Goal: Task Accomplishment & Management: Manage account settings

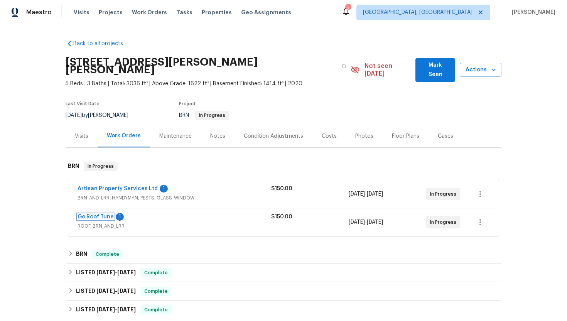
click at [108, 214] on link "Go Roof Tune" at bounding box center [96, 216] width 36 height 5
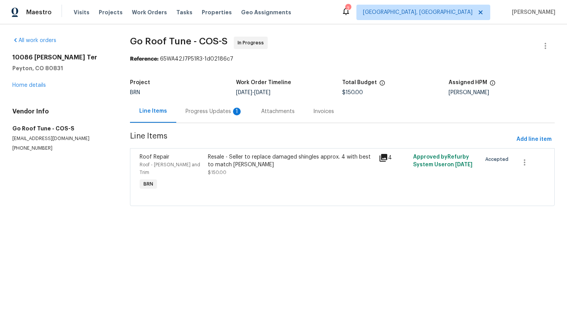
click at [206, 110] on div "Progress Updates 1" at bounding box center [214, 112] width 57 height 8
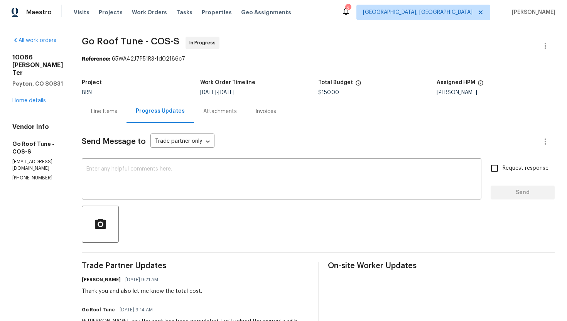
click at [127, 115] on div "Line Items" at bounding box center [104, 111] width 45 height 23
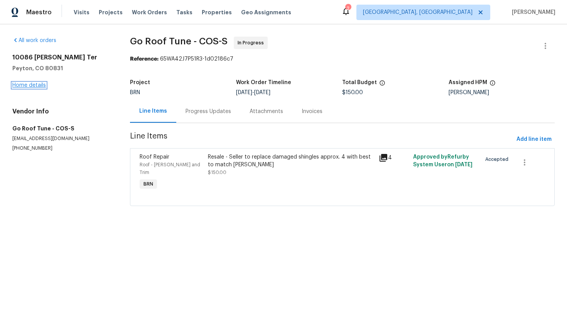
click at [37, 85] on link "Home details" at bounding box center [29, 85] width 34 height 5
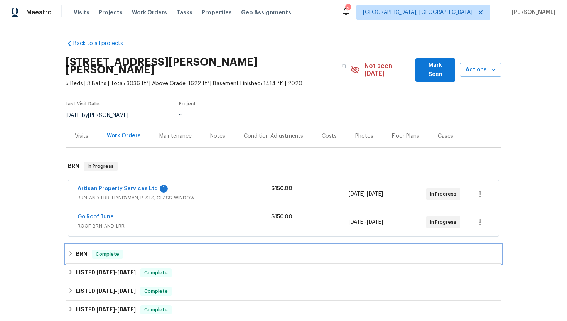
click at [88, 250] on div "BRN Complete" at bounding box center [283, 254] width 431 height 9
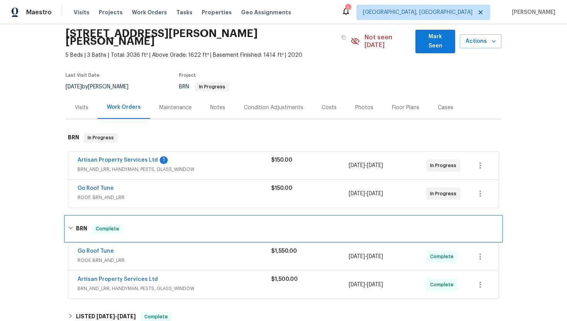
scroll to position [50, 0]
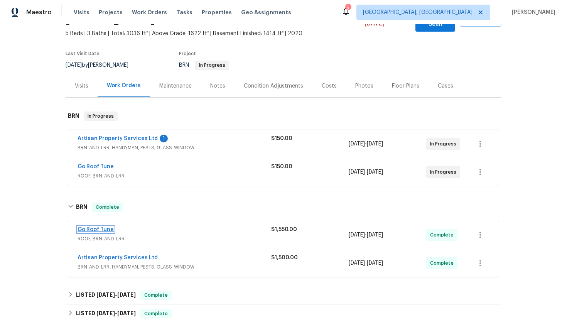
click at [107, 227] on link "Go Roof Tune" at bounding box center [96, 229] width 36 height 5
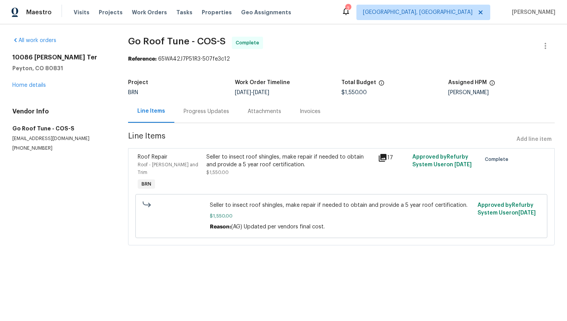
click at [208, 108] on div "Progress Updates" at bounding box center [207, 112] width 46 height 8
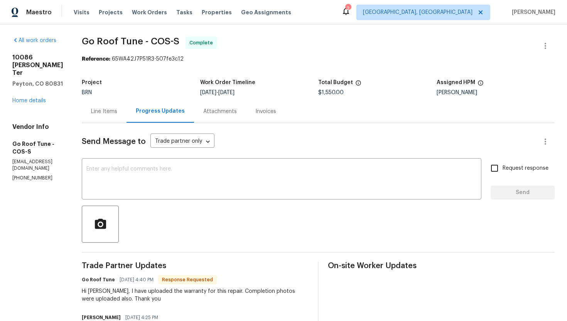
click at [117, 110] on div "Line Items" at bounding box center [104, 112] width 26 height 8
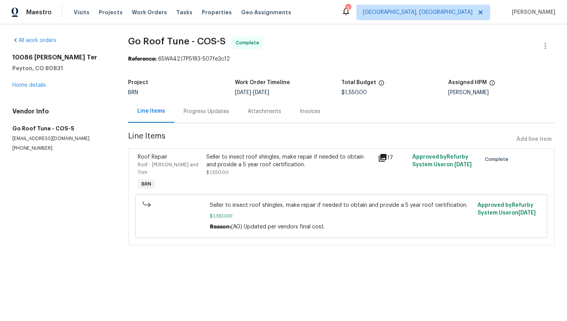
click at [267, 162] on div "Seller to insect roof shingles, make repair if needed to obtain and provide a 5…" at bounding box center [289, 160] width 167 height 15
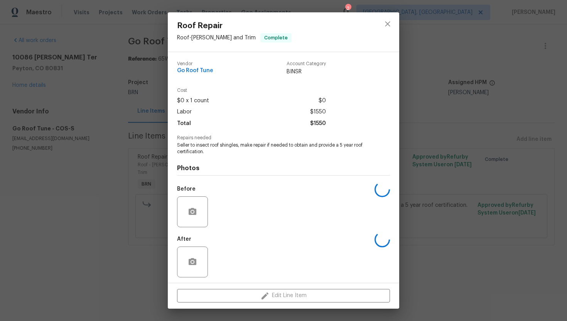
scroll to position [2, 0]
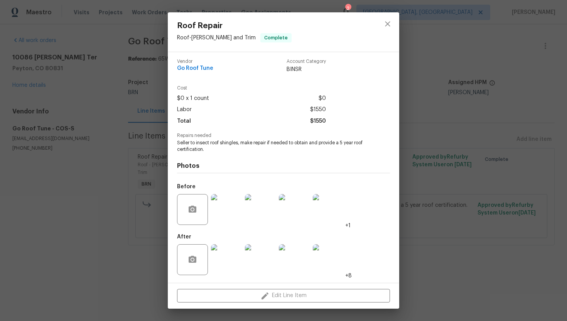
click at [232, 265] on img at bounding box center [226, 259] width 31 height 31
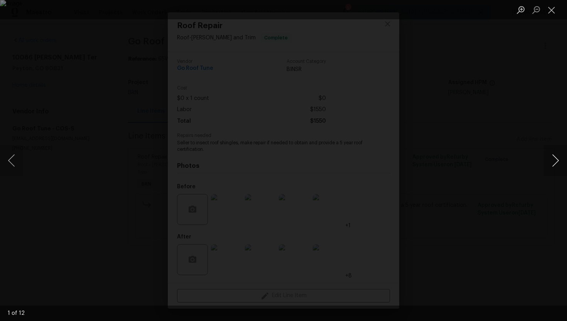
click at [553, 168] on button "Next image" at bounding box center [555, 160] width 23 height 31
click at [549, 13] on button "Close lightbox" at bounding box center [551, 10] width 15 height 14
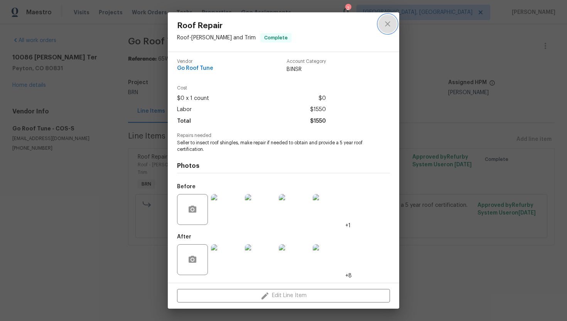
click at [385, 21] on icon "close" at bounding box center [387, 23] width 9 height 9
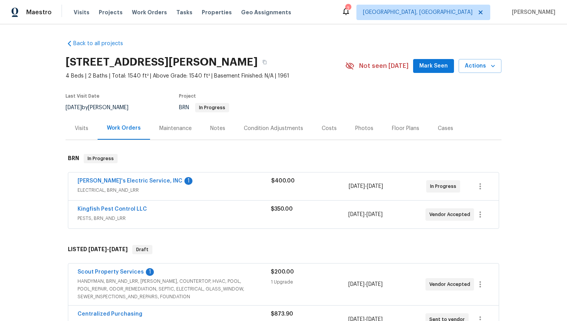
click at [344, 95] on section "9408 Little John Rd, Jacksonville, FL 32208 4 Beds | 2 Baths | Total: 1540 ft² …" at bounding box center [284, 84] width 436 height 65
click at [107, 209] on link "Kingfish Pest Control LLC" at bounding box center [112, 208] width 69 height 5
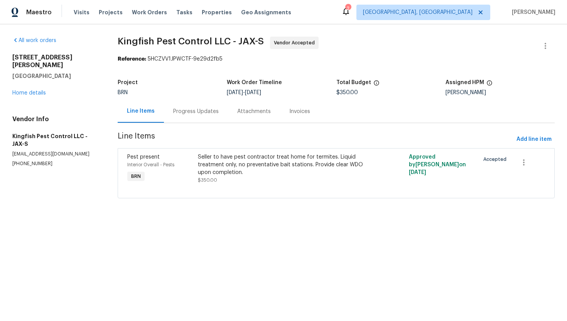
click at [210, 160] on div "Seller to have pest contractor treat home for termites. Liquid treatment only, …" at bounding box center [283, 164] width 171 height 23
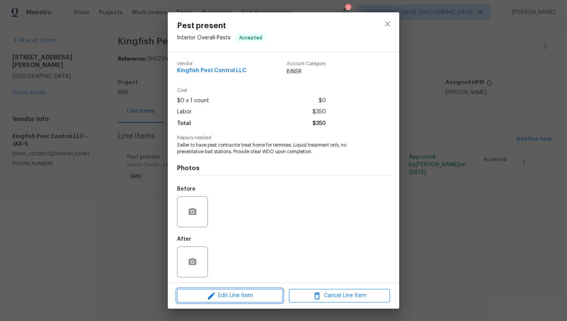
click at [228, 296] on span "Edit Line Item" at bounding box center [229, 296] width 101 height 10
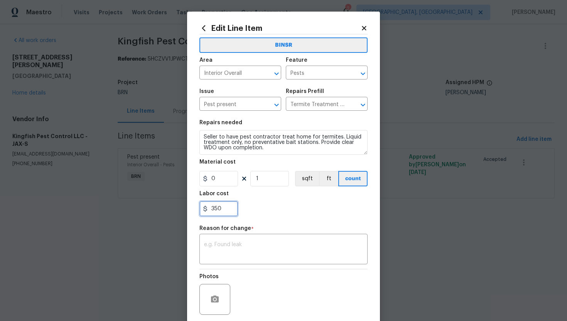
drag, startPoint x: 211, startPoint y: 209, endPoint x: 258, endPoint y: 208, distance: 46.7
click at [258, 208] on div "350" at bounding box center [283, 208] width 168 height 15
paste input "36"
type input "3360"
click at [258, 247] on textarea at bounding box center [283, 250] width 159 height 16
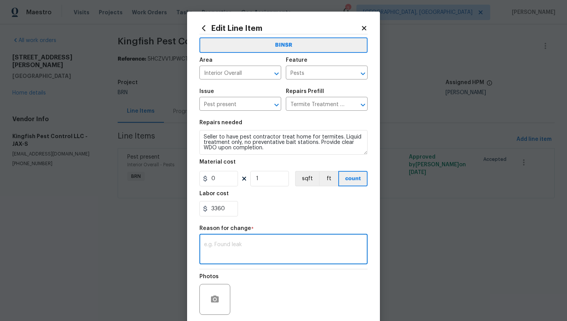
paste textarea "(AG) Updated cost per BR team’s approval."
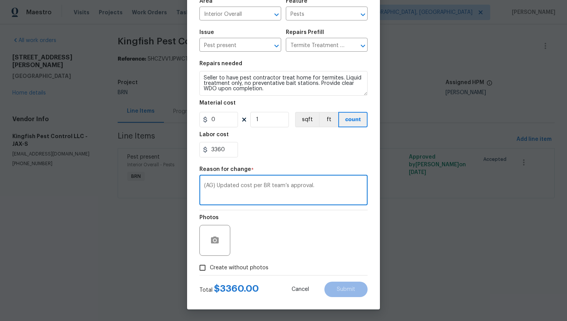
type textarea "(AG) Updated cost per BR team’s approval."
click at [258, 267] on span "Create without photos" at bounding box center [239, 268] width 59 height 8
click at [210, 267] on input "Create without photos" at bounding box center [202, 267] width 15 height 15
checkbox input "true"
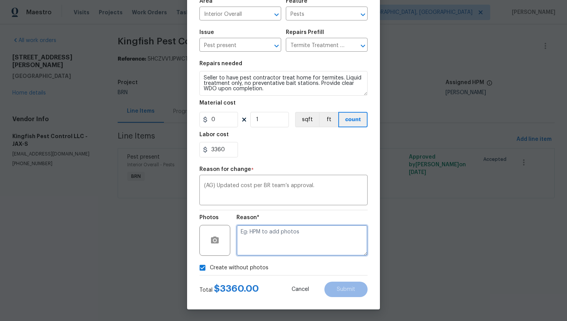
click at [271, 241] on textarea at bounding box center [302, 240] width 131 height 31
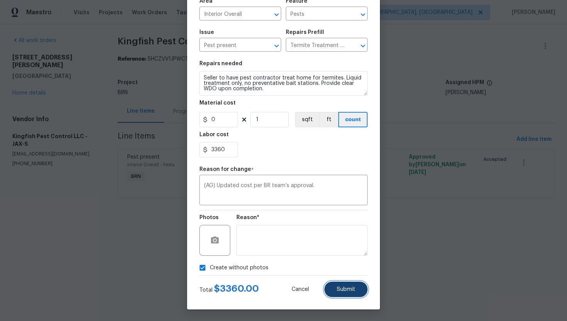
click at [343, 288] on span "Submit" at bounding box center [346, 290] width 19 height 6
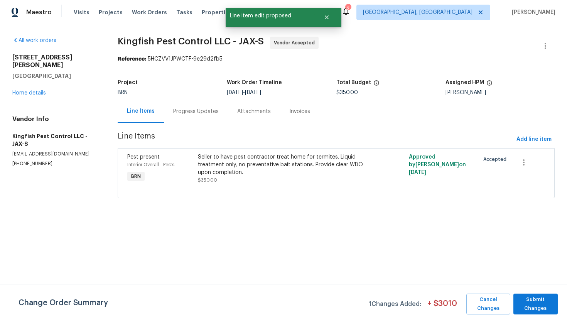
scroll to position [0, 0]
click at [541, 298] on span "Submit Changes" at bounding box center [535, 304] width 37 height 18
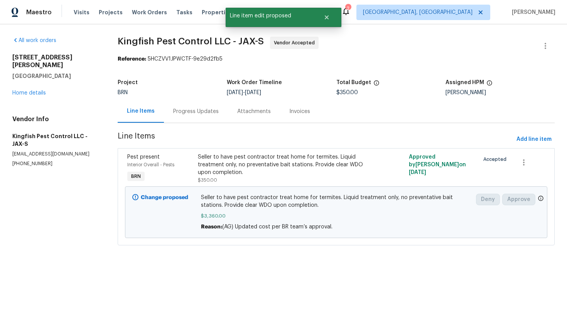
click at [194, 118] on div "Progress Updates" at bounding box center [196, 111] width 64 height 23
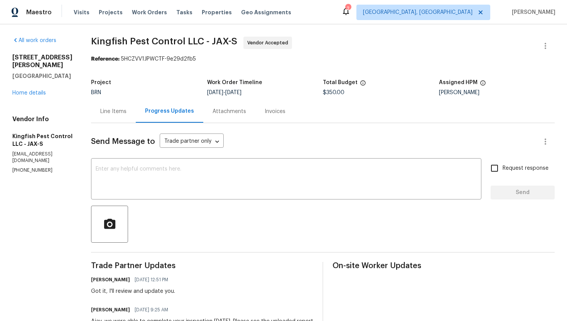
click at [127, 114] on div "Line Items" at bounding box center [113, 111] width 45 height 23
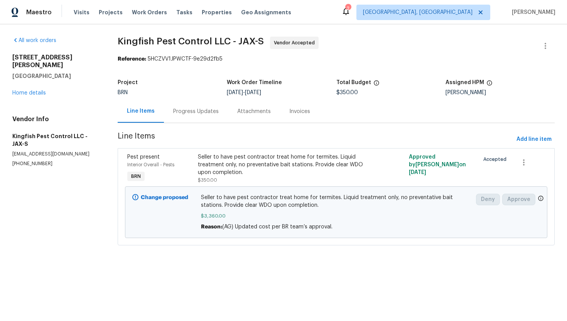
click at [184, 117] on div "Progress Updates" at bounding box center [196, 111] width 64 height 23
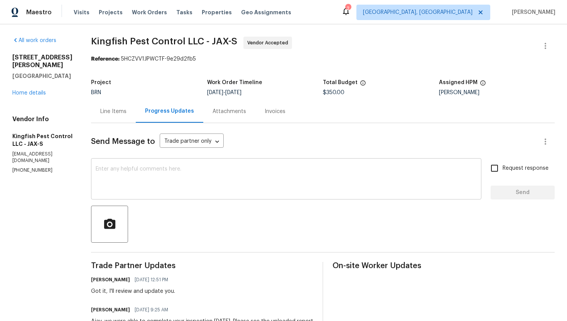
click at [176, 167] on textarea at bounding box center [286, 179] width 381 height 27
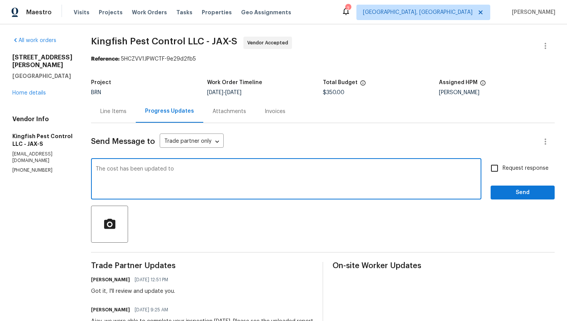
click at [174, 171] on textarea "The cost has been updated to" at bounding box center [286, 179] width 381 height 27
type textarea "The cost has been updated to"
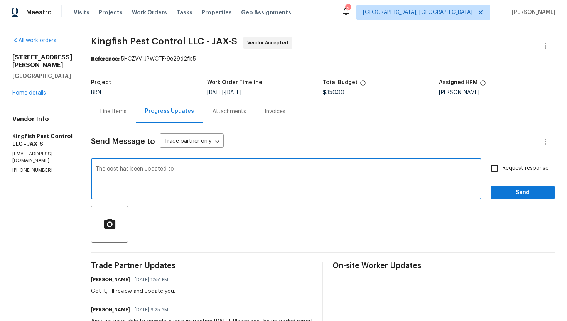
click at [115, 113] on div "Line Items" at bounding box center [113, 112] width 26 height 8
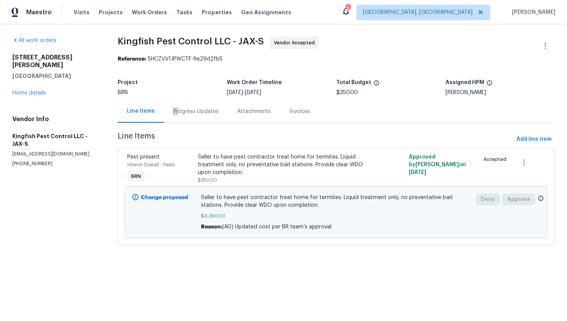
click at [178, 108] on div "Progress Updates" at bounding box center [196, 112] width 46 height 8
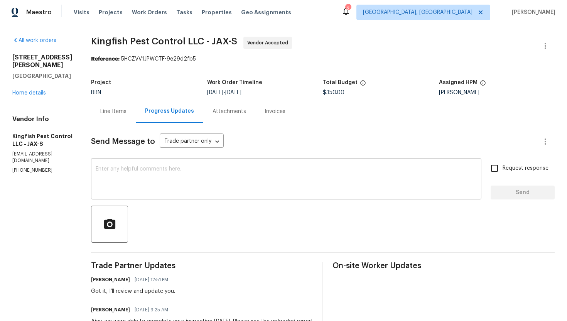
click at [169, 174] on textarea at bounding box center [286, 179] width 381 height 27
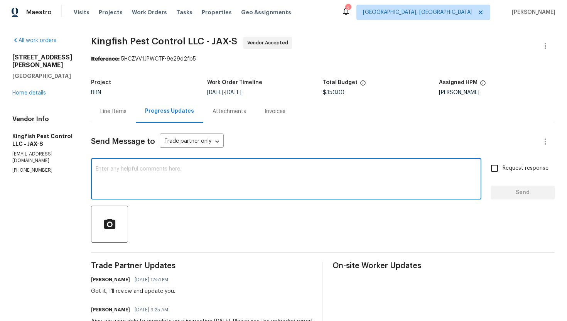
paste textarea "The cost has been updated to"
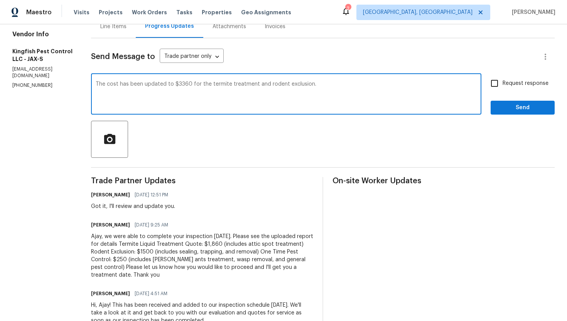
scroll to position [86, 0]
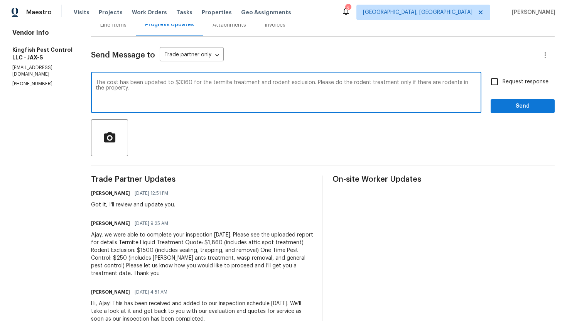
click at [179, 95] on textarea "The cost has been updated to $3360 for the termite treatment and rodent exclusi…" at bounding box center [286, 93] width 381 height 27
type textarea "The cost has been updated to $3360 for the termite treatment and rodent exclusi…"
click at [495, 83] on input "Request response" at bounding box center [495, 82] width 16 height 16
checkbox input "true"
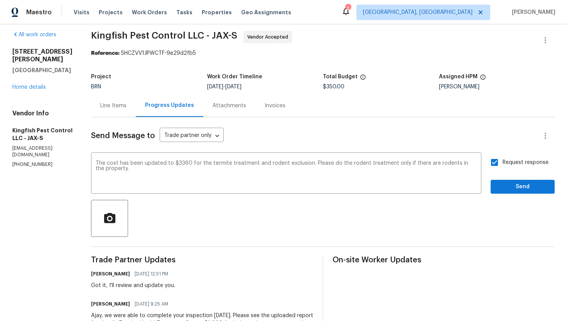
scroll to position [0, 0]
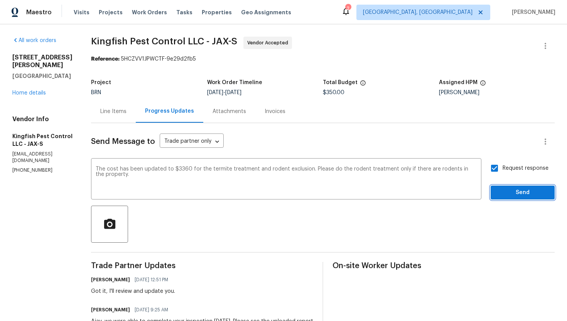
click at [526, 194] on span "Send" at bounding box center [523, 193] width 52 height 10
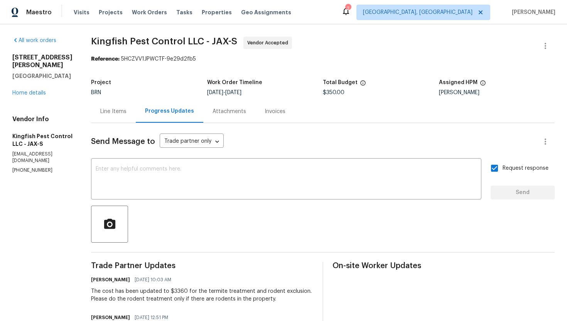
click at [124, 112] on div "Line Items" at bounding box center [113, 112] width 26 height 8
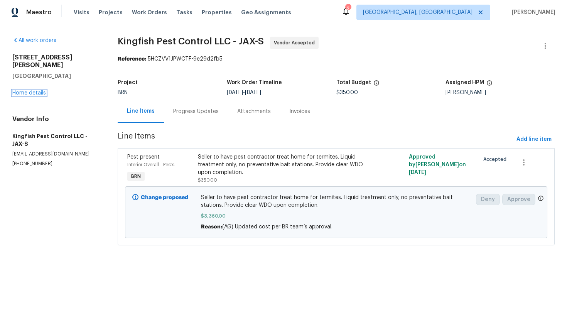
click at [37, 90] on link "Home details" at bounding box center [29, 92] width 34 height 5
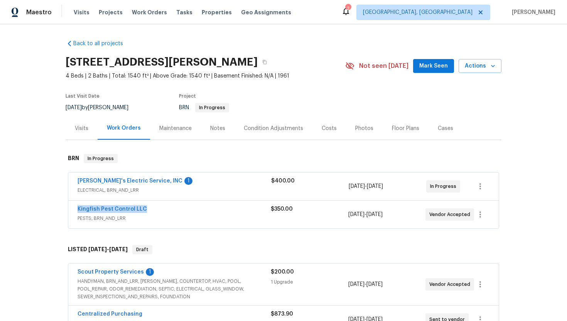
drag, startPoint x: 74, startPoint y: 208, endPoint x: 151, endPoint y: 206, distance: 77.6
click at [152, 206] on div "Kingfish Pest Control LLC PESTS, BRN_AND_LRR $350.00 9/3/2025 - 9/5/2025 Vendor…" at bounding box center [283, 215] width 431 height 28
copy link "Kingfish Pest Control LLC"
click at [129, 179] on link "Jack's Electric Service, INC" at bounding box center [130, 180] width 105 height 5
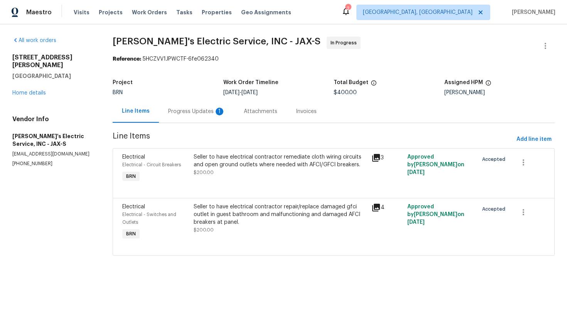
click at [197, 115] on div "Progress Updates 1" at bounding box center [196, 112] width 57 height 8
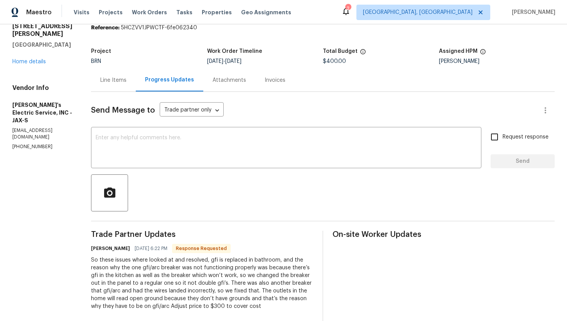
scroll to position [24, 0]
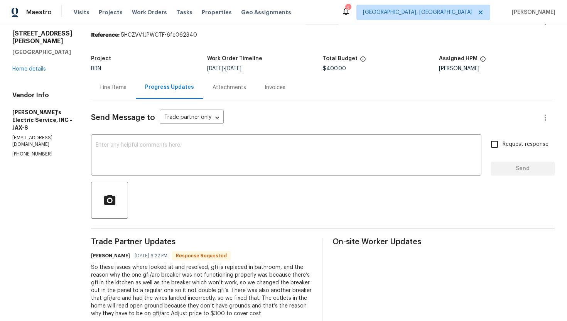
click at [112, 90] on div "Line Items" at bounding box center [113, 88] width 26 height 8
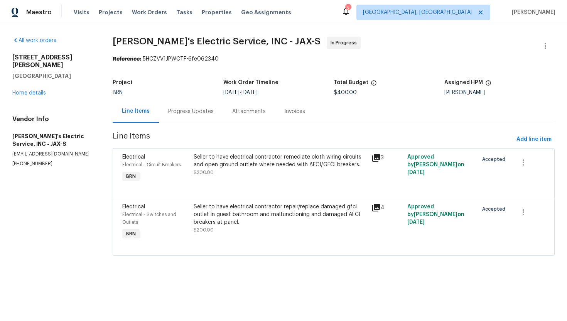
click at [187, 115] on div "Progress Updates" at bounding box center [191, 111] width 64 height 23
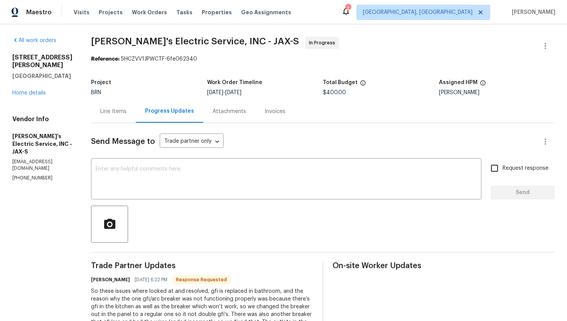
click at [112, 112] on div "Line Items" at bounding box center [113, 112] width 26 height 8
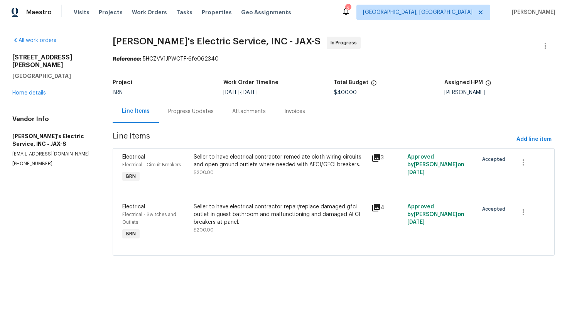
click at [171, 113] on div "Progress Updates" at bounding box center [191, 112] width 46 height 8
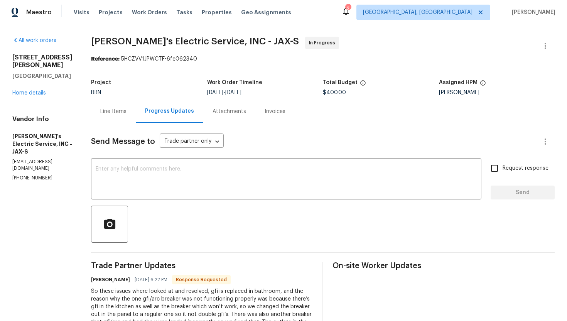
click at [100, 114] on div "Line Items" at bounding box center [113, 112] width 26 height 8
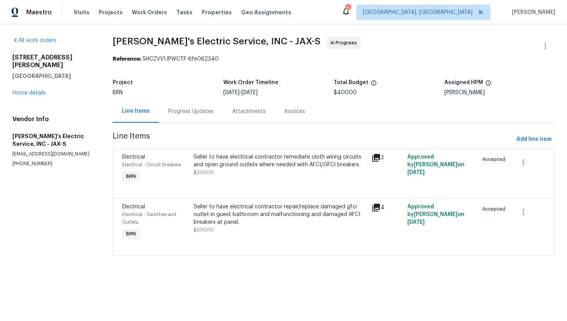
click at [182, 113] on div "Progress Updates" at bounding box center [191, 112] width 46 height 8
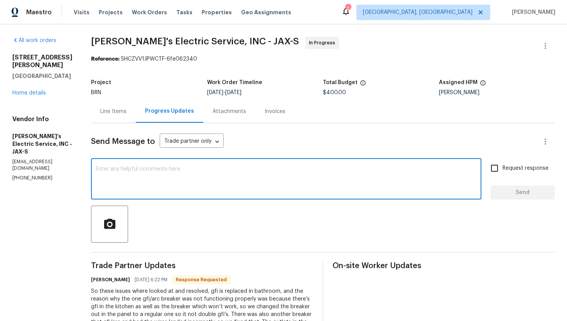
click at [178, 184] on textarea at bounding box center [286, 179] width 381 height 27
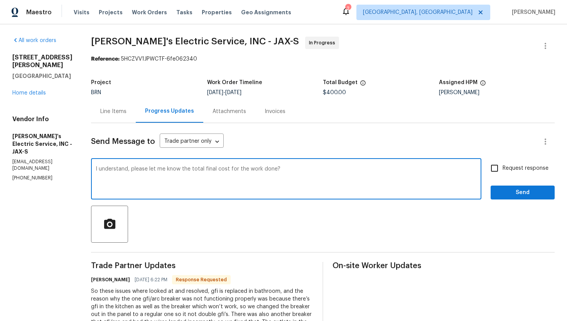
type textarea "I understand, please let me know the total final cost for the work done?"
click at [509, 171] on span "Request response" at bounding box center [526, 168] width 46 height 8
click at [503, 171] on input "Request response" at bounding box center [495, 168] width 16 height 16
checkbox input "true"
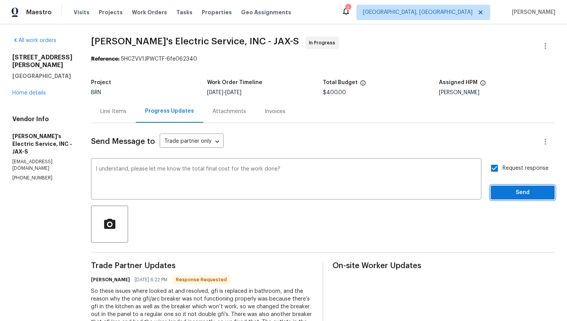
click at [509, 189] on span "Send" at bounding box center [523, 193] width 52 height 10
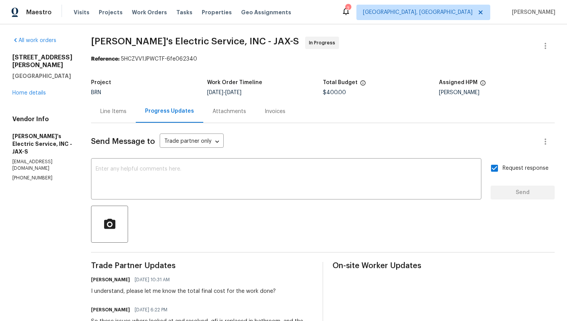
click at [103, 108] on div "Line Items" at bounding box center [113, 112] width 26 height 8
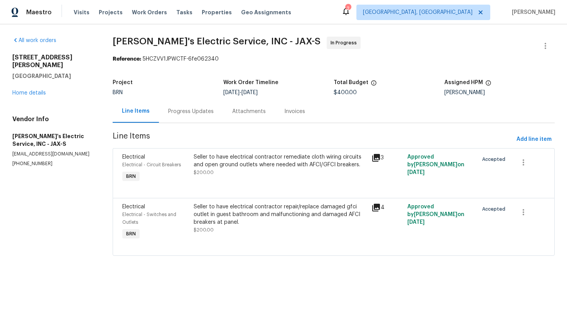
click at [200, 111] on div "Progress Updates" at bounding box center [191, 112] width 46 height 8
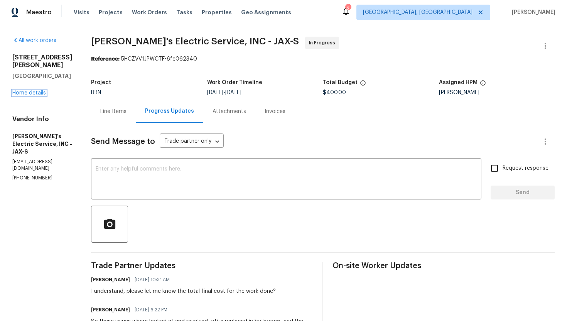
click at [41, 96] on link "Home details" at bounding box center [29, 92] width 34 height 5
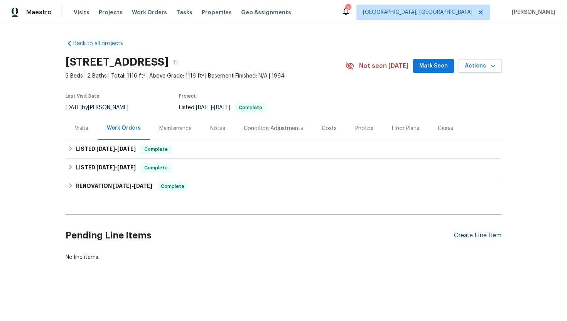
click at [463, 237] on div "Create Line Item" at bounding box center [477, 235] width 47 height 7
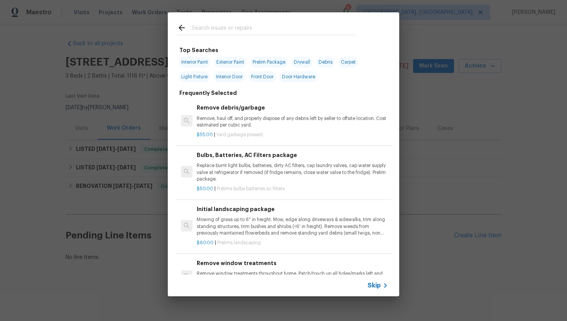
click at [376, 285] on span "Skip" at bounding box center [374, 286] width 13 height 8
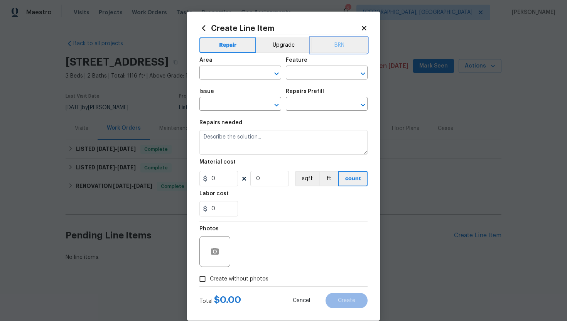
click at [338, 47] on button "BRN" at bounding box center [339, 44] width 57 height 15
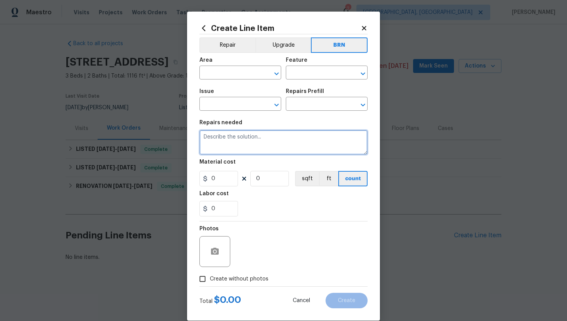
click at [244, 153] on textarea at bounding box center [283, 142] width 168 height 25
paste textarea "Seller to have HVAC contractor inspect, and service HVAC Unit (Possible CO leak…"
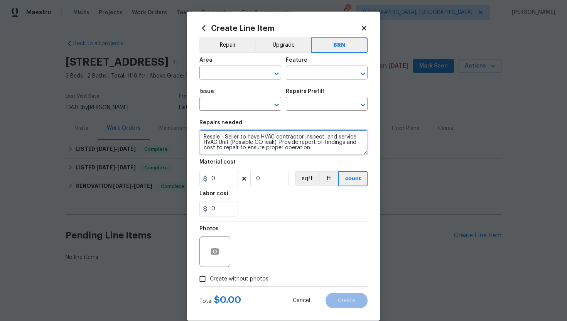
type textarea "Resale - Seller to have HVAC contractor inspect, and service HVAC Unit (Possibl…"
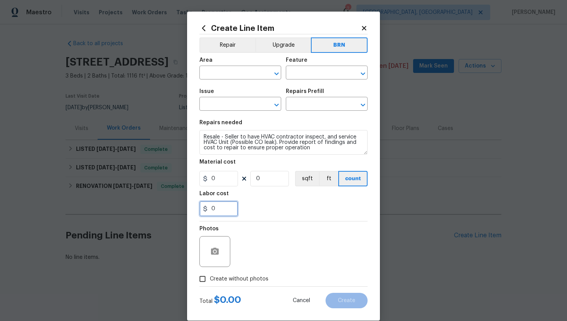
click at [212, 211] on input "0" at bounding box center [218, 208] width 39 height 15
type input "150"
click at [280, 229] on div "Photos" at bounding box center [283, 246] width 168 height 50
click at [235, 75] on input "text" at bounding box center [229, 74] width 60 height 12
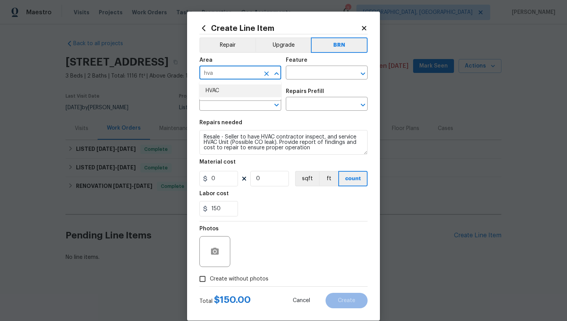
click at [238, 89] on li "HVAC" at bounding box center [240, 91] width 82 height 13
type input "HVAC"
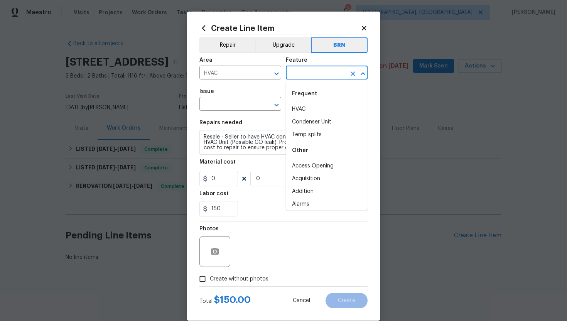
click at [297, 73] on input "text" at bounding box center [316, 74] width 60 height 12
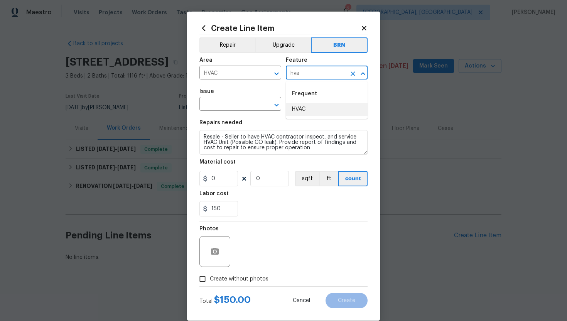
click at [301, 106] on li "HVAC" at bounding box center [327, 109] width 82 height 13
type input "HVAC"
click at [232, 105] on input "text" at bounding box center [229, 105] width 60 height 12
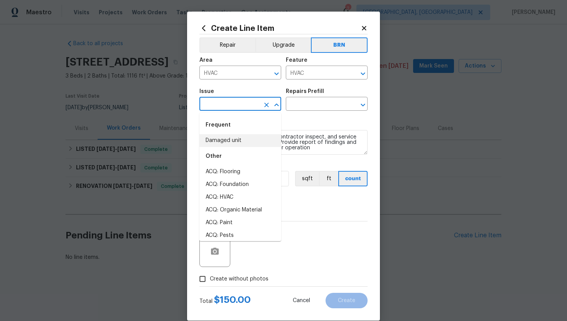
click at [228, 144] on li "Damaged unit" at bounding box center [240, 140] width 82 height 13
type input "Damaged unit"
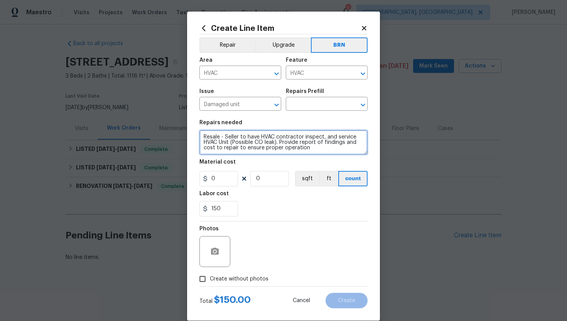
drag, startPoint x: 202, startPoint y: 138, endPoint x: 309, endPoint y: 164, distance: 110.0
click at [309, 164] on section "Repairs needed Resale - Seller to have HVAC contractor inspect, and service HVA…" at bounding box center [283, 168] width 168 height 106
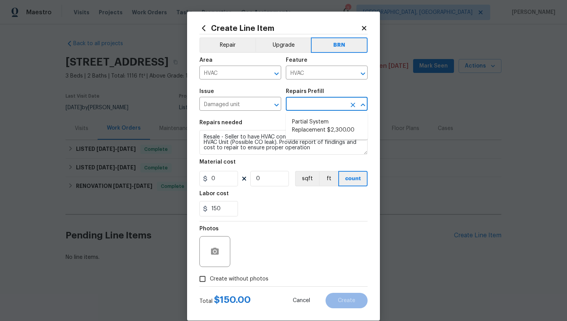
click at [309, 105] on input "text" at bounding box center [316, 105] width 60 height 12
click at [312, 120] on li "Partial System Replacement $2,300.00" at bounding box center [327, 126] width 82 height 21
type input "Partial System Replacement $2,300.00"
type textarea "Acquisition Scope: Non-Functional HVAC. Partial System Replacement"
type input "2300"
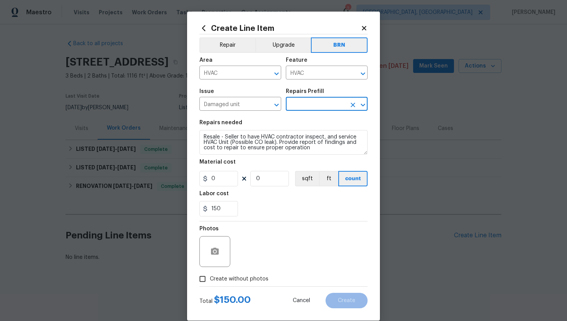
type input "1"
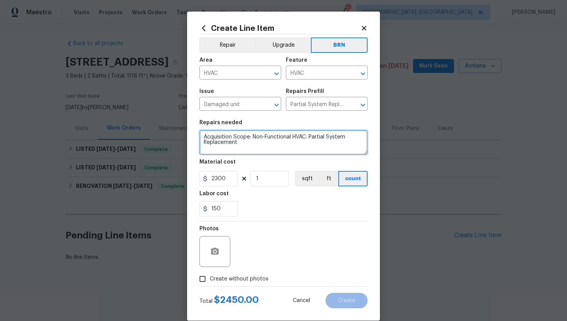
drag, startPoint x: 202, startPoint y: 135, endPoint x: 262, endPoint y: 156, distance: 62.8
click at [262, 156] on section "Repairs needed Acquisition Scope: Non-Functional HVAC. Partial System Replaceme…" at bounding box center [283, 168] width 168 height 106
paste textarea "Resale - Seller to have HVAC contractor inspect, and service HVAC Unit (Possibl…"
type textarea "Resale - Seller to have HVAC contractor inspect, and service HVAC Unit (Possibl…"
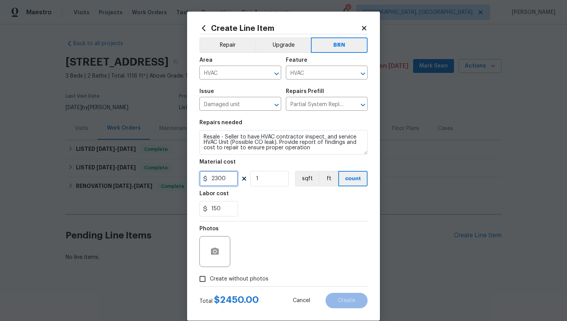
click at [229, 178] on input "2300" at bounding box center [218, 178] width 39 height 15
click at [216, 178] on input "2300" at bounding box center [218, 178] width 39 height 15
type input "0"
click at [266, 211] on div "150" at bounding box center [283, 208] width 168 height 15
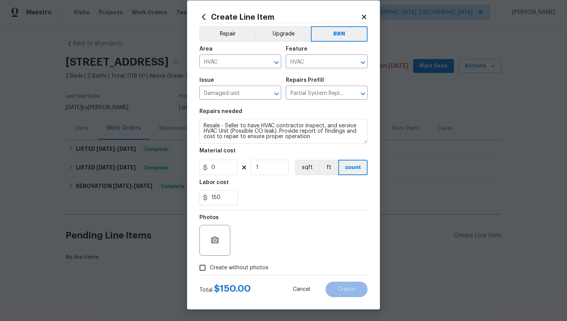
click at [230, 269] on span "Create without photos" at bounding box center [239, 268] width 59 height 8
click at [210, 269] on input "Create without photos" at bounding box center [202, 267] width 15 height 15
checkbox input "true"
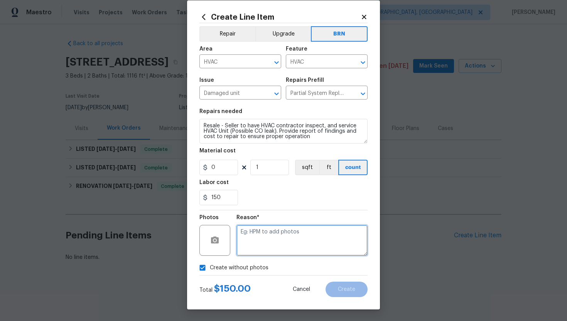
click at [261, 238] on textarea at bounding box center [302, 240] width 131 height 31
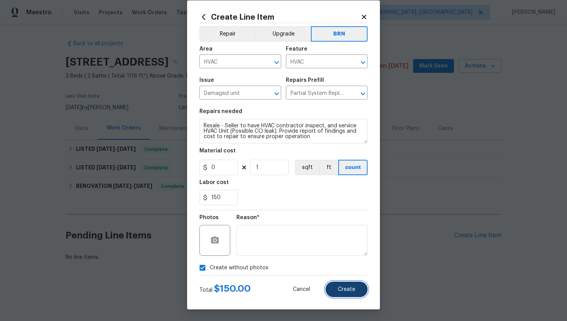
click at [340, 285] on button "Create" at bounding box center [347, 289] width 42 height 15
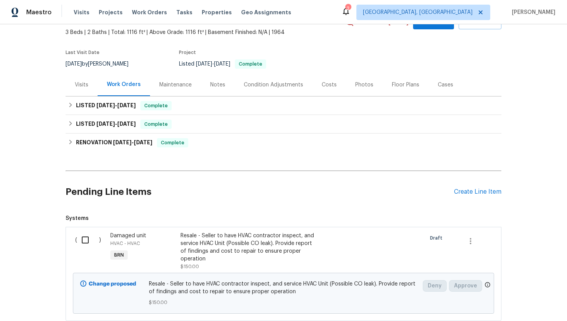
scroll to position [96, 0]
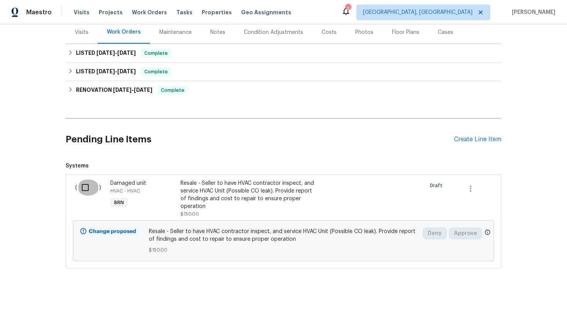
click at [84, 181] on input "checkbox" at bounding box center [88, 187] width 22 height 16
checkbox input "true"
click at [503, 297] on span "Create Work Order" at bounding box center [522, 302] width 51 height 10
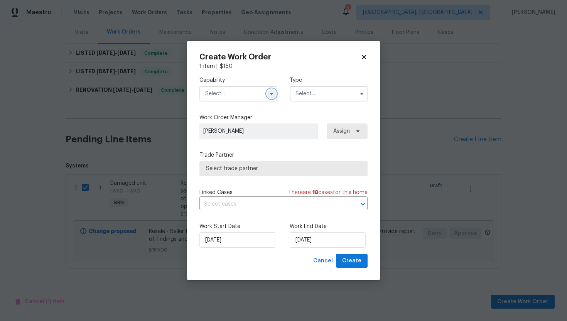
click at [269, 94] on icon "button" at bounding box center [272, 94] width 6 height 6
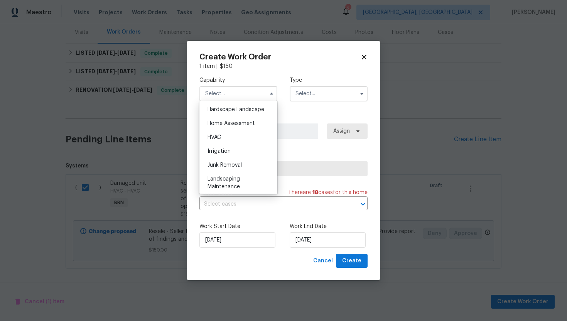
scroll to position [447, 0]
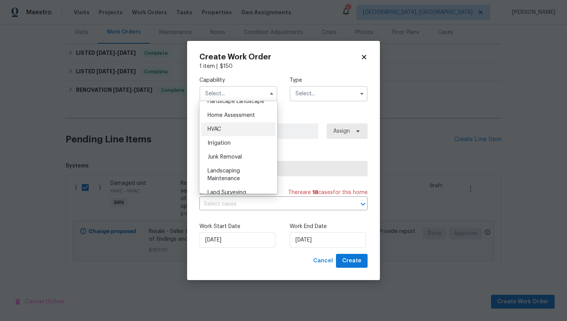
click at [235, 132] on div "HVAC" at bounding box center [238, 129] width 74 height 14
type input "HVAC"
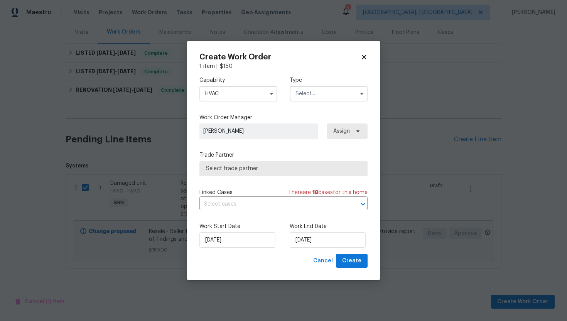
click at [317, 95] on input "text" at bounding box center [329, 93] width 78 height 15
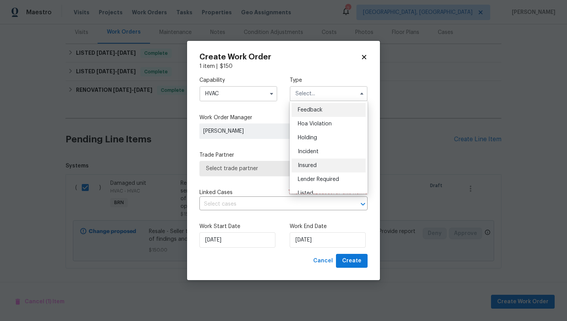
scroll to position [175, 0]
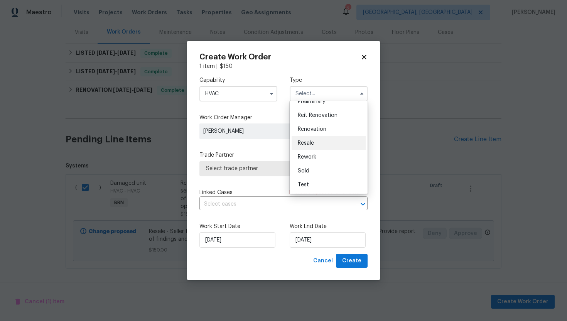
click at [328, 142] on div "Resale" at bounding box center [329, 143] width 74 height 14
type input "Resale"
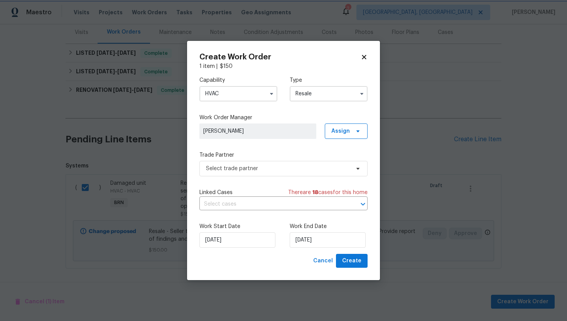
scroll to position [0, 0]
click at [272, 204] on input "text" at bounding box center [272, 204] width 147 height 12
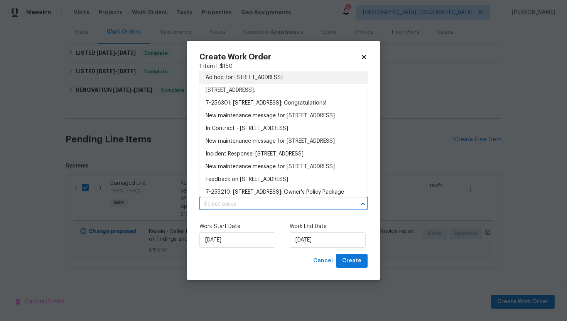
click at [264, 74] on li "Ad hoc for 11100 Landseer Dr, Saint Louis, MO 63136" at bounding box center [283, 77] width 168 height 13
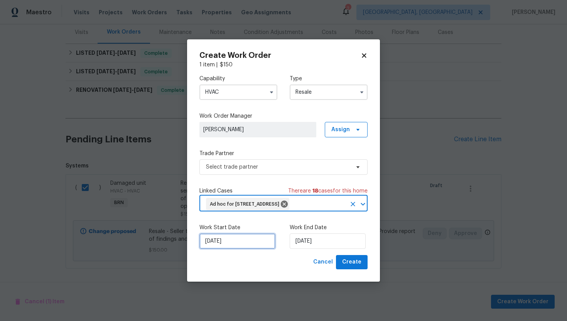
click at [214, 244] on input "[DATE]" at bounding box center [237, 240] width 76 height 15
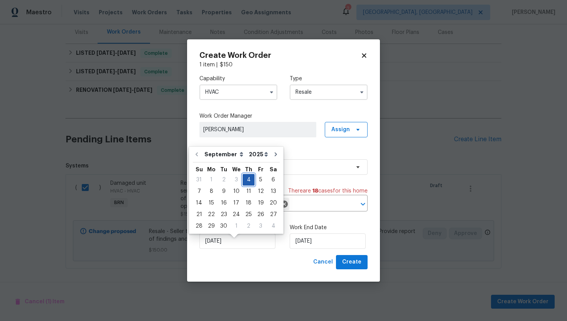
click at [246, 179] on div "4" at bounding box center [249, 179] width 12 height 11
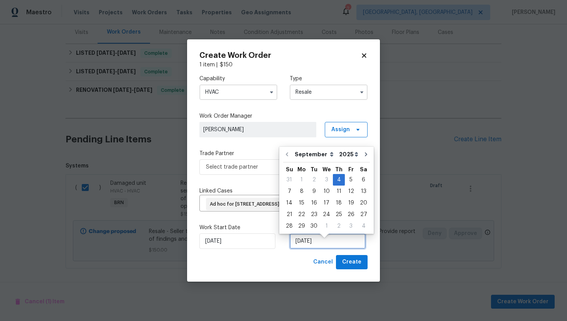
click at [308, 249] on input "[DATE]" at bounding box center [328, 240] width 76 height 15
click at [346, 178] on div "5" at bounding box center [351, 179] width 12 height 11
type input "[DATE]"
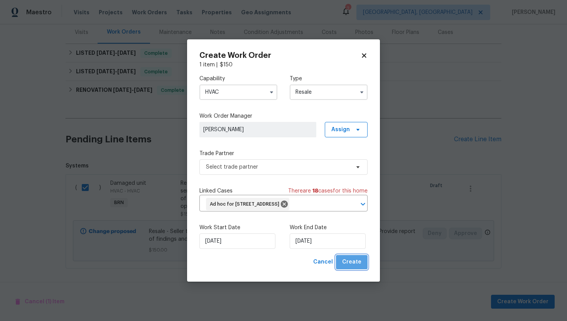
click at [355, 267] on span "Create" at bounding box center [351, 262] width 19 height 10
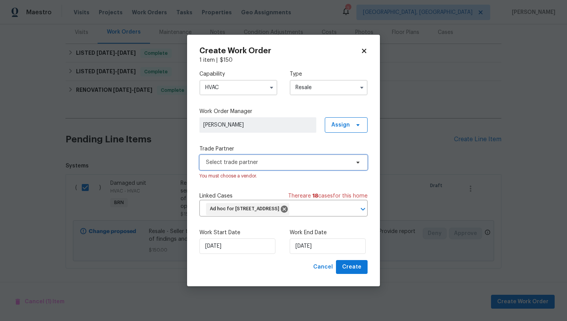
click at [285, 159] on span "Select trade partner" at bounding box center [278, 163] width 144 height 8
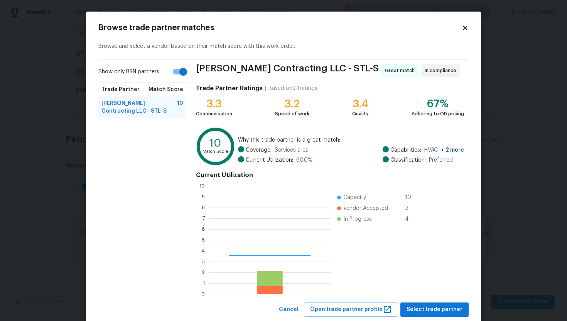
scroll to position [108, 122]
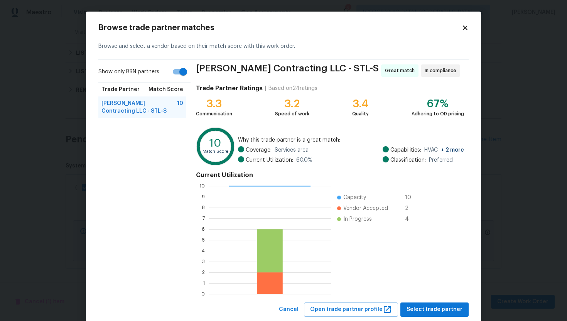
click at [183, 74] on input "Show only BRN partners" at bounding box center [183, 71] width 44 height 15
checkbox input "false"
click at [435, 308] on span "Select trade partner" at bounding box center [435, 310] width 56 height 10
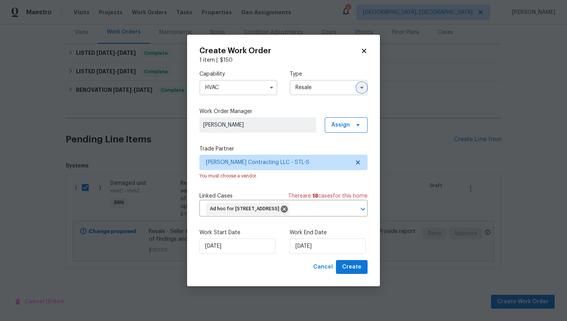
click at [360, 85] on icon "button" at bounding box center [362, 88] width 6 height 6
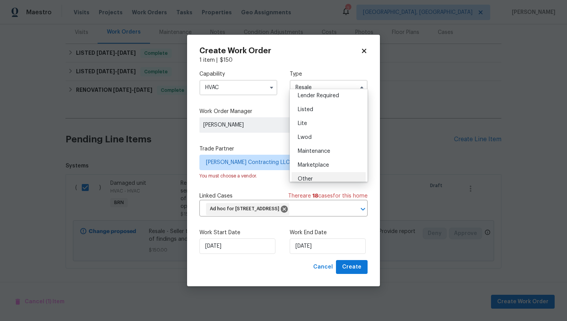
scroll to position [65, 0]
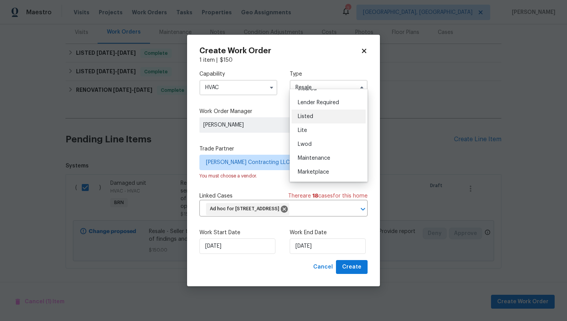
click at [329, 118] on div "Listed" at bounding box center [329, 117] width 74 height 14
type input "Listed"
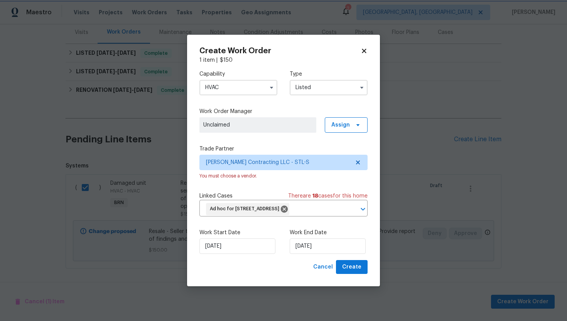
scroll to position [0, 0]
click at [350, 272] on span "Create" at bounding box center [351, 267] width 19 height 10
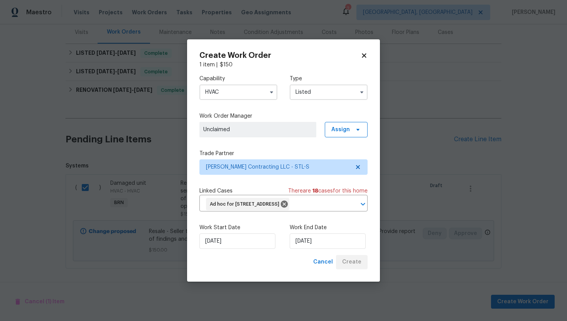
checkbox input "false"
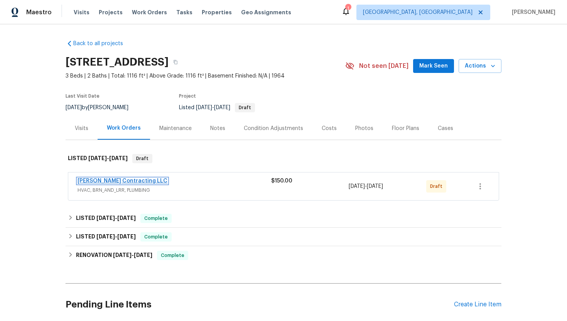
click at [104, 182] on link "[PERSON_NAME] Contracting LLC" at bounding box center [123, 180] width 90 height 5
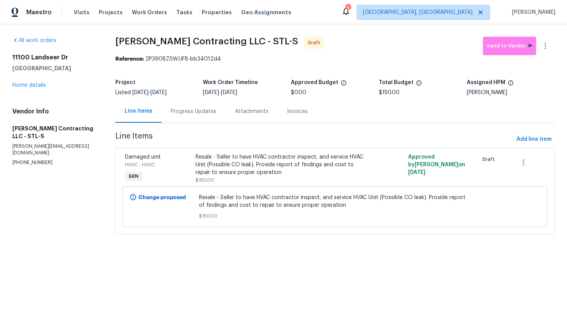
click at [198, 118] on div "Progress Updates" at bounding box center [194, 111] width 64 height 23
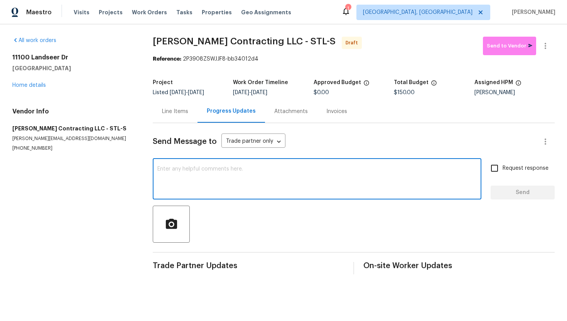
click at [230, 172] on textarea at bounding box center [317, 179] width 320 height 27
paste textarea "Hey! This is Ajay with Opendoor. I’m confirming a BRN Work Order for the proper…"
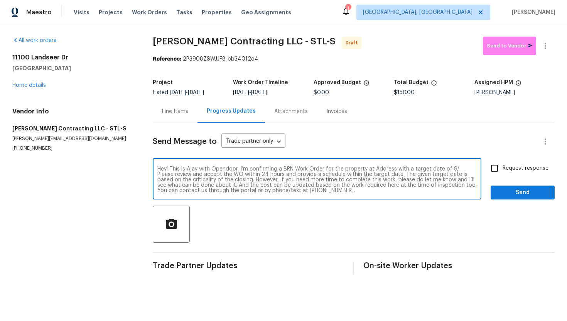
click at [388, 168] on textarea "Hey! This is Ajay with Opendoor. I’m confirming a BRN Work Order for the proper…" at bounding box center [317, 179] width 320 height 27
paste textarea "[STREET_ADDRESS]"
click at [214, 175] on textarea "Hey! This is Ajay with Opendoor. I’m confirming a BRN Work Order for the proper…" at bounding box center [317, 179] width 320 height 27
type textarea "Hey! This is Ajay with Opendoor. I’m confirming a BRN Work Order for the proper…"
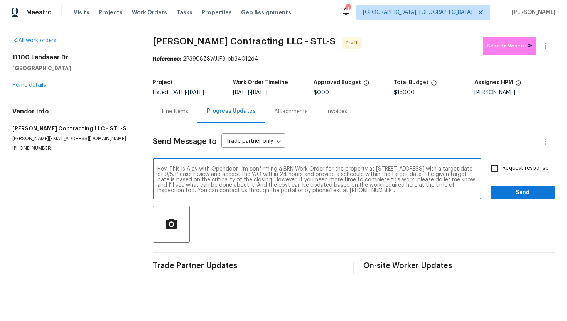
click at [499, 170] on input "Request response" at bounding box center [495, 168] width 16 height 16
checkbox input "true"
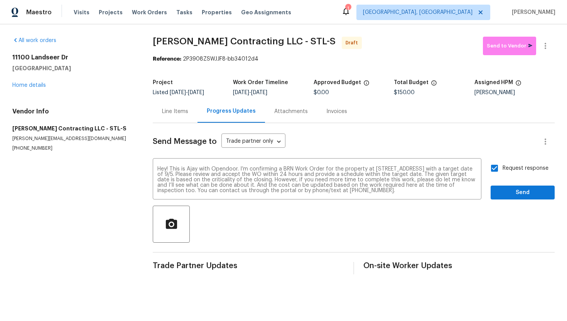
click at [514, 204] on div "Send Message to Trade partner only Trade partner only ​ Hey! This is Ajay with …" at bounding box center [354, 198] width 402 height 151
click at [515, 191] on span "Send" at bounding box center [523, 193] width 52 height 10
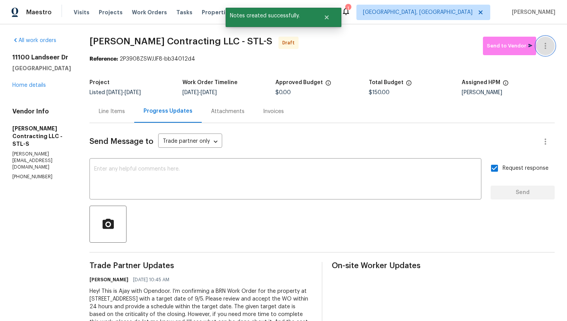
click at [546, 50] on icon "button" at bounding box center [545, 45] width 9 height 9
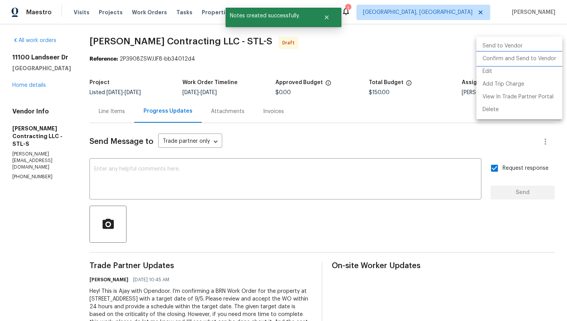
click at [536, 59] on li "Confirm and Send to Vendor" at bounding box center [520, 58] width 86 height 13
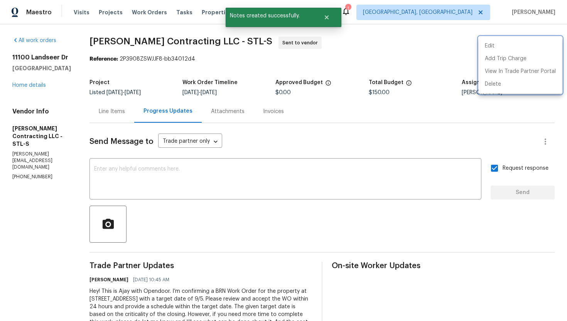
click at [313, 148] on div at bounding box center [283, 160] width 567 height 321
